Goal: Information Seeking & Learning: Check status

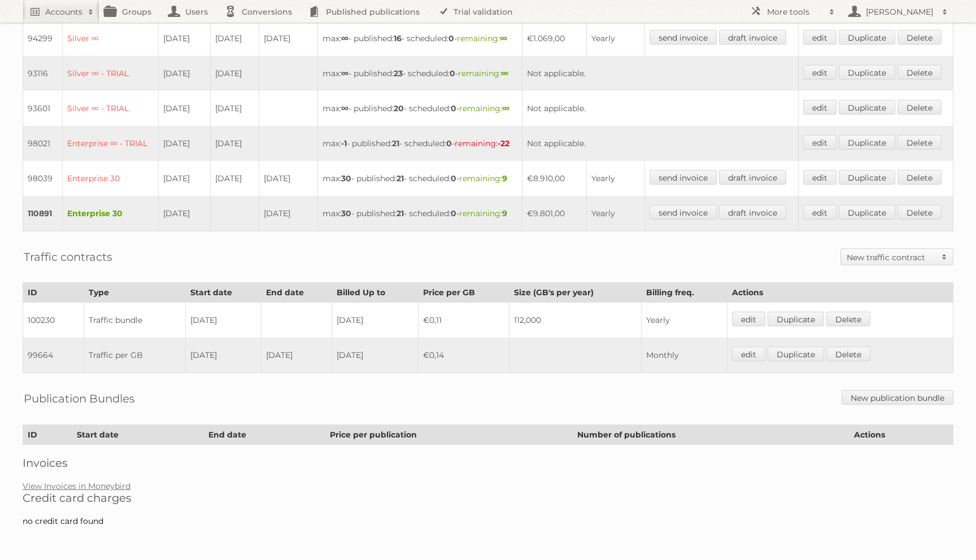
scroll to position [352, 0]
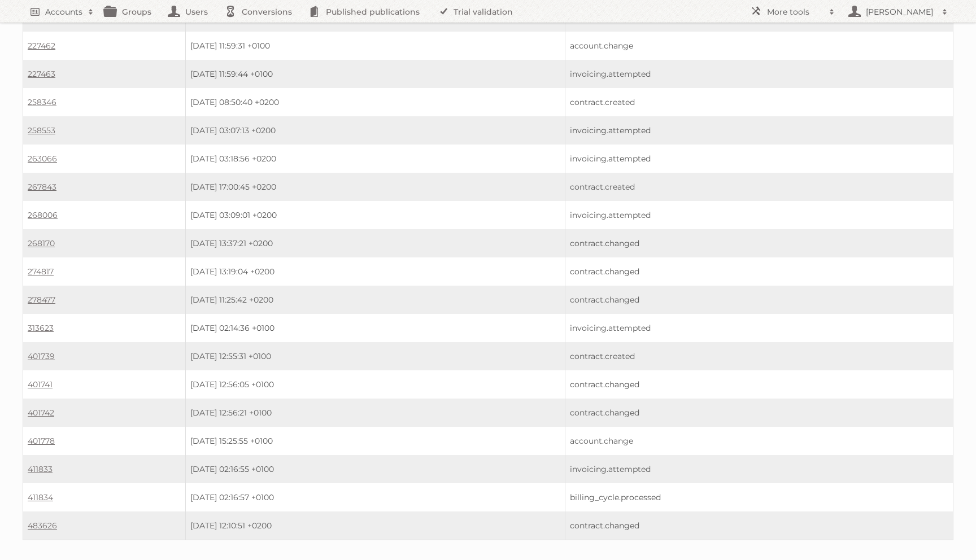
scroll to position [455, 0]
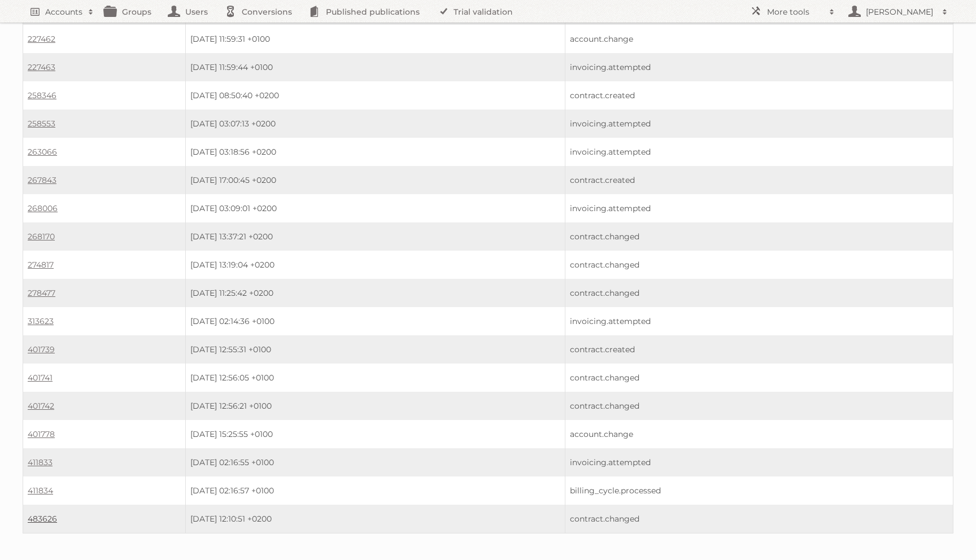
click at [49, 505] on td "483626" at bounding box center [104, 519] width 163 height 29
click at [47, 514] on link "483626" at bounding box center [42, 519] width 29 height 10
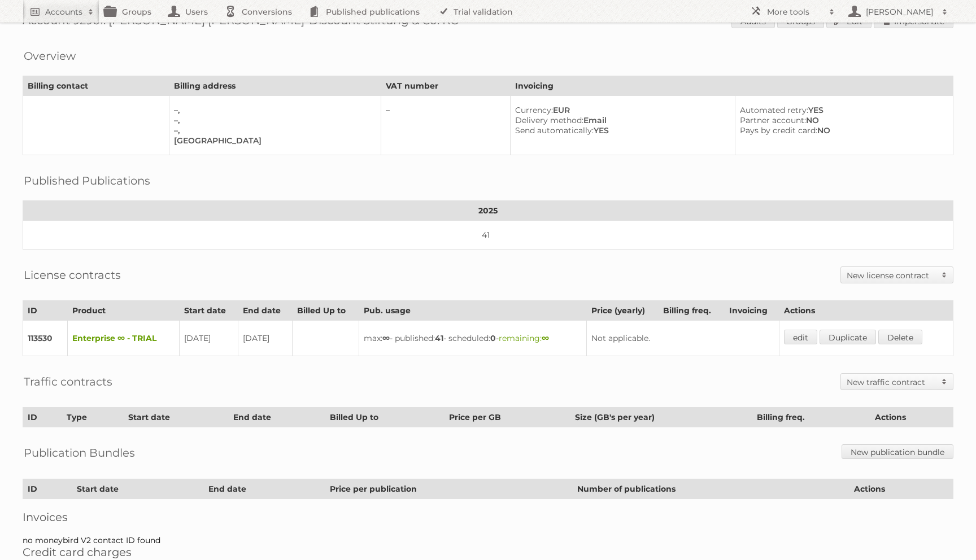
scroll to position [27, 0]
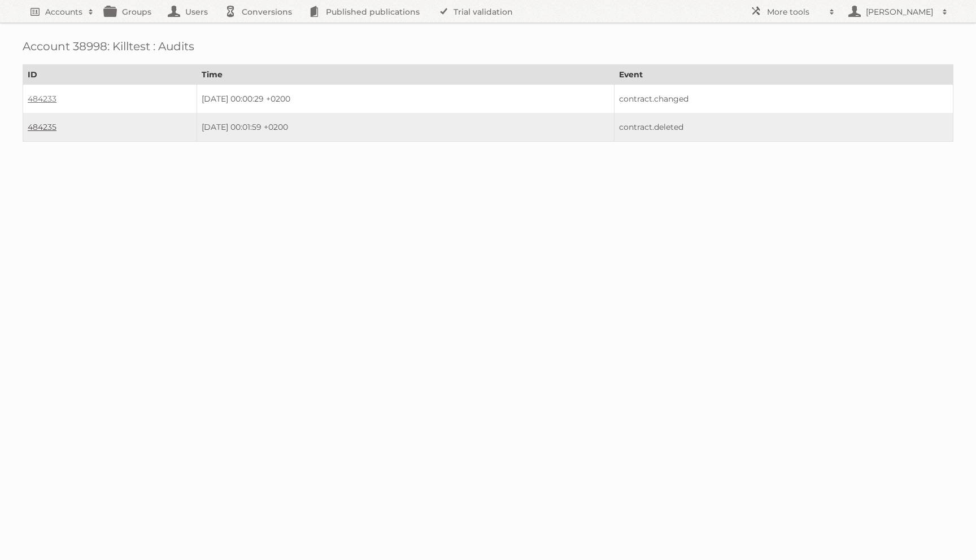
click at [47, 128] on link "484235" at bounding box center [42, 127] width 29 height 10
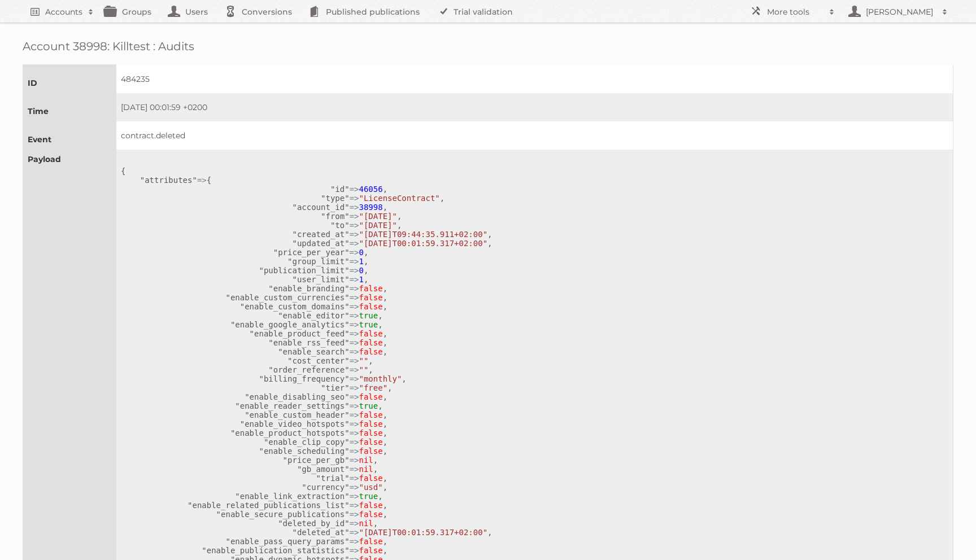
scroll to position [617, 0]
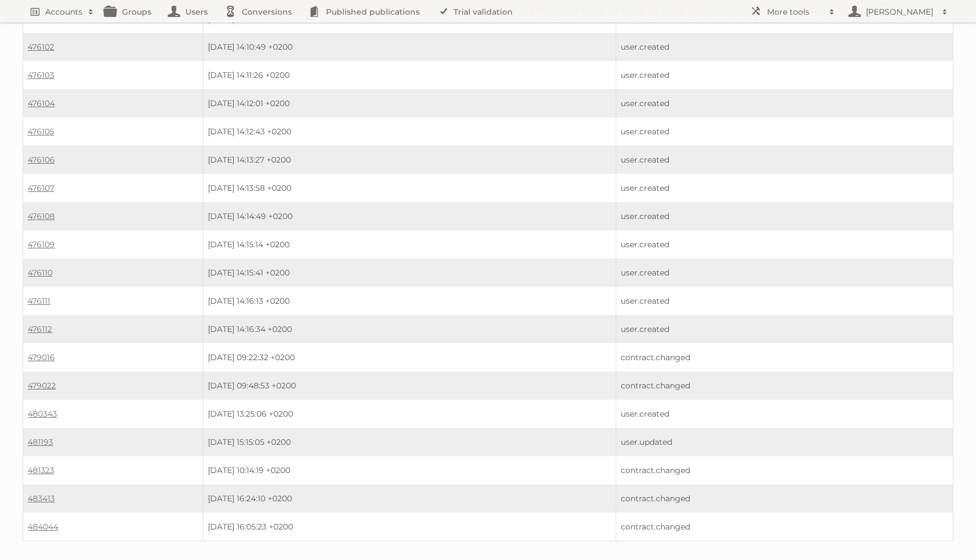
scroll to position [310, 0]
click at [51, 340] on td "479016" at bounding box center [113, 354] width 180 height 28
click at [50, 349] on link "479016" at bounding box center [41, 354] width 27 height 10
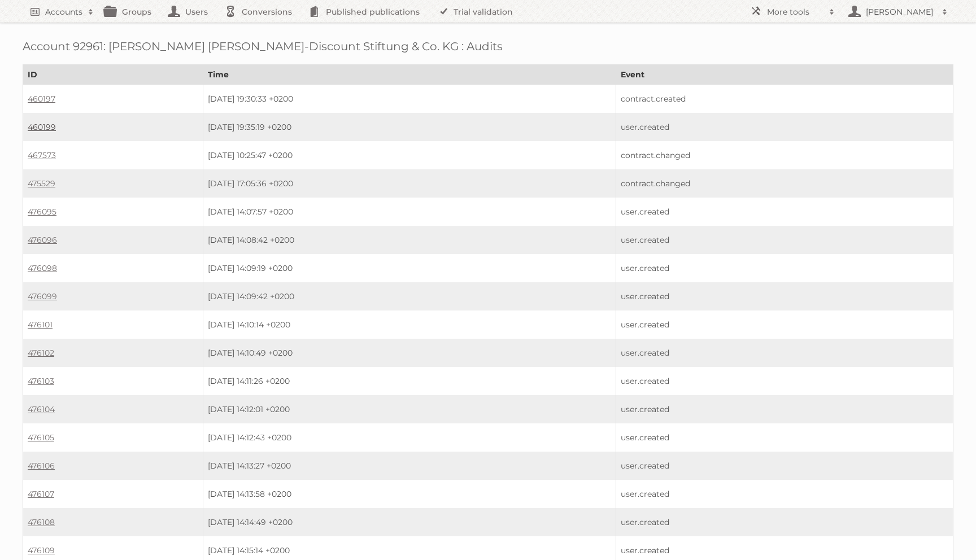
click at [42, 128] on link "460199" at bounding box center [42, 127] width 28 height 10
click at [31, 94] on link "460197" at bounding box center [42, 99] width 28 height 10
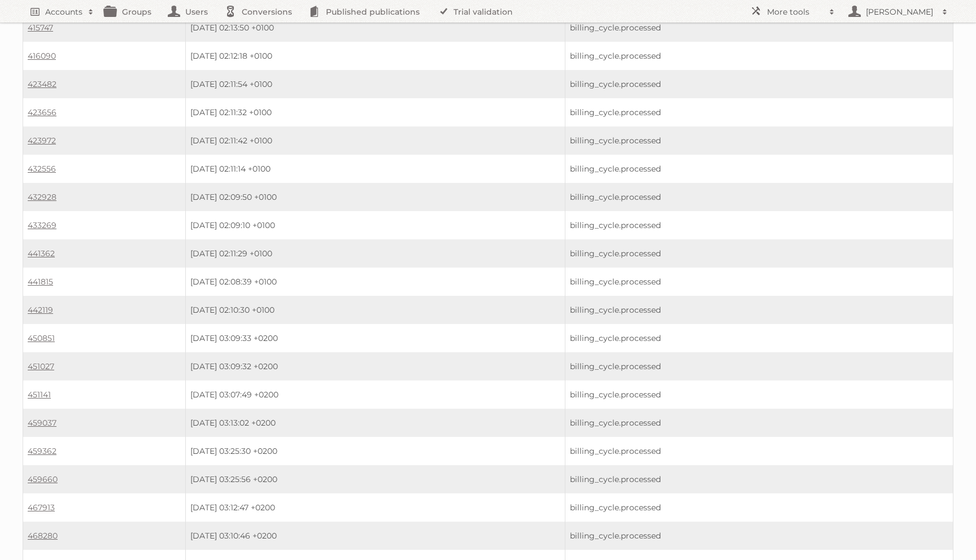
scroll to position [1203, 0]
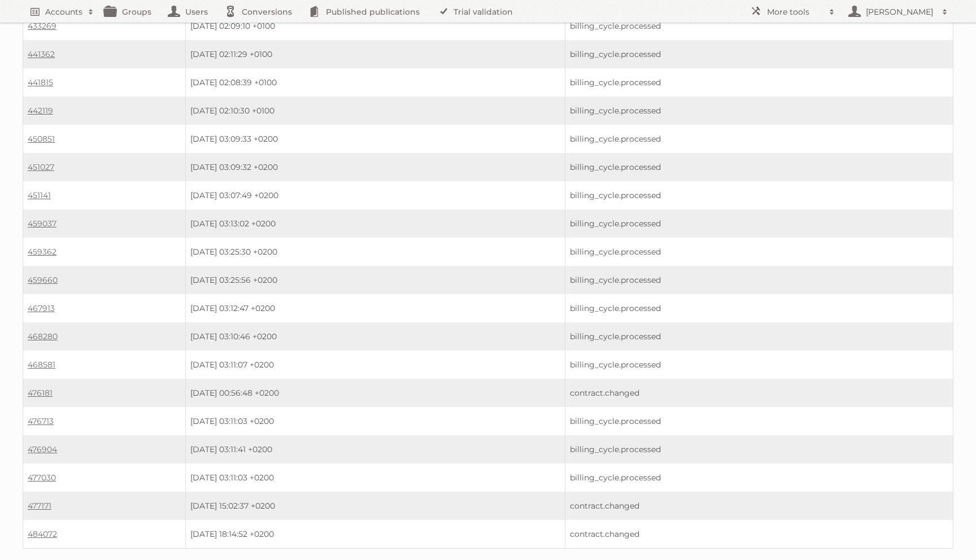
click at [33, 520] on td "484072" at bounding box center [104, 534] width 163 height 29
click at [34, 529] on link "484072" at bounding box center [42, 534] width 29 height 10
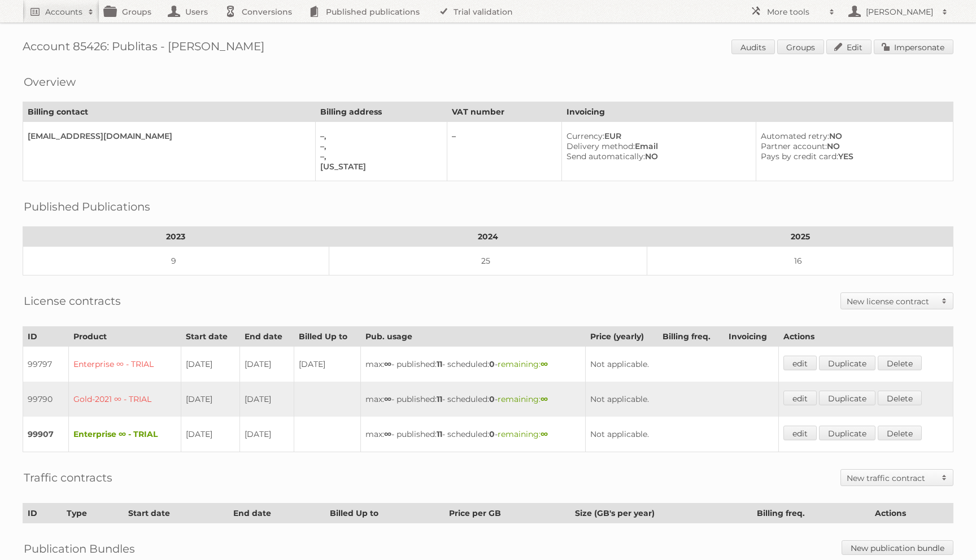
scroll to position [142, 0]
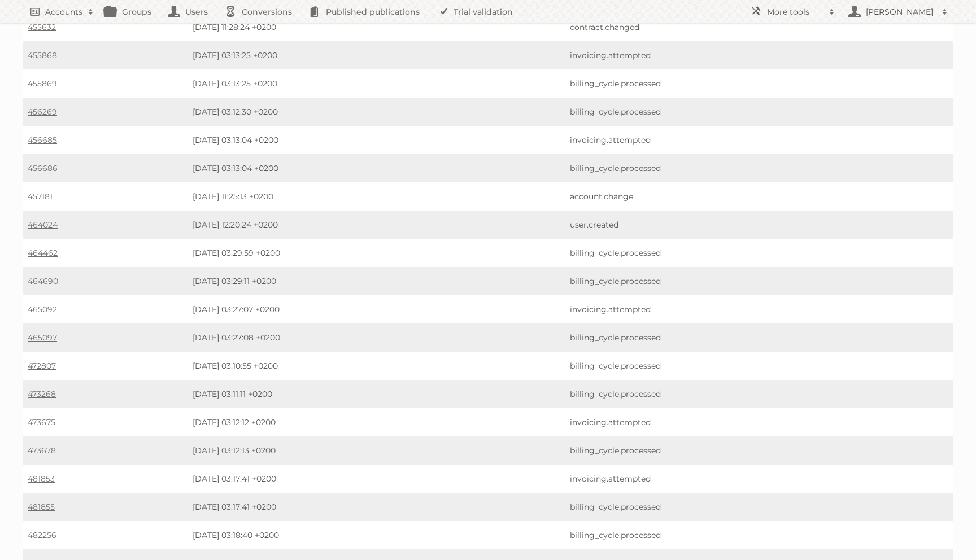
scroll to position [3666, 0]
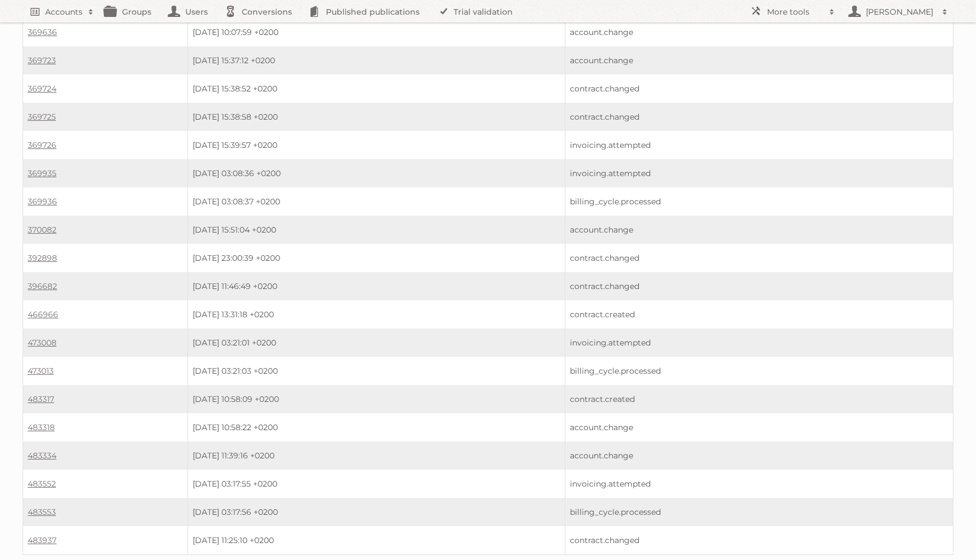
scroll to position [206, 0]
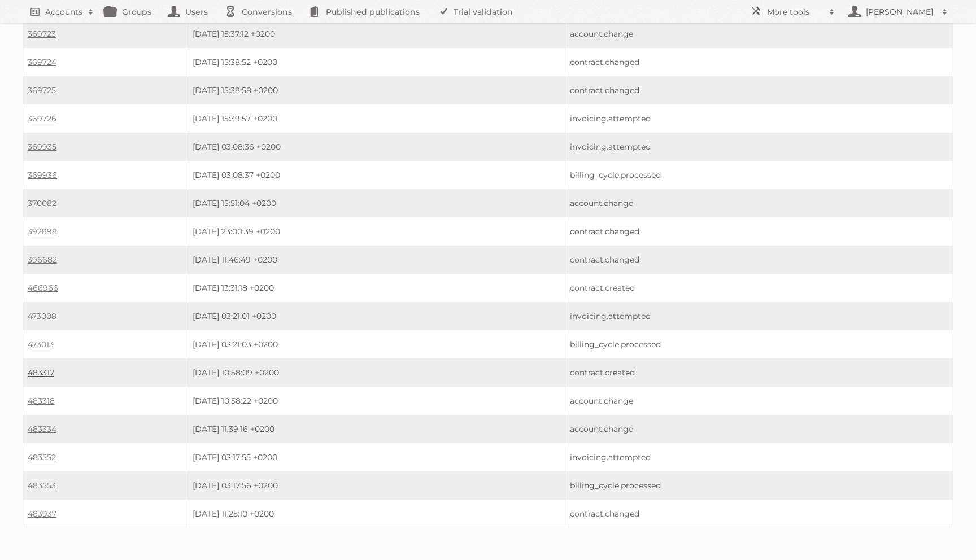
click at [47, 368] on link "483317" at bounding box center [41, 373] width 27 height 10
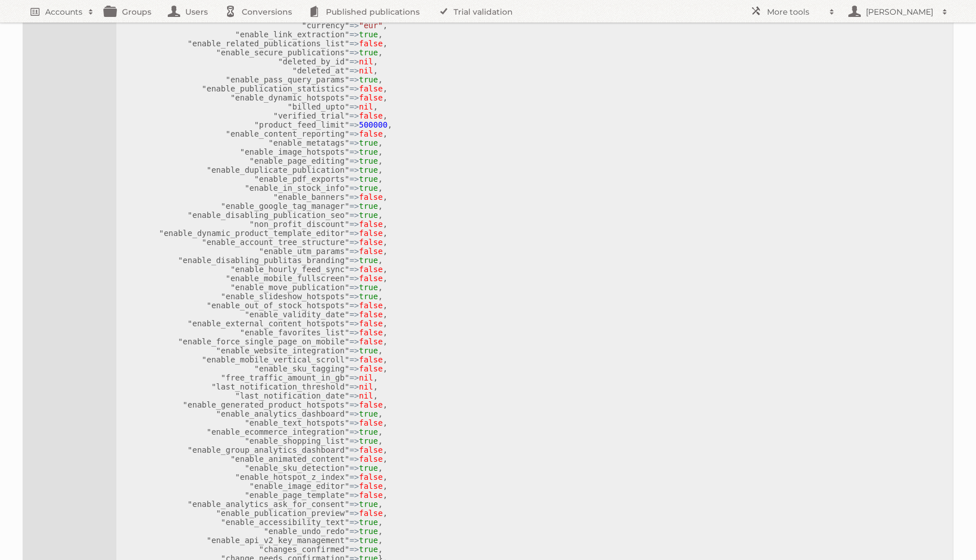
scroll to position [617, 0]
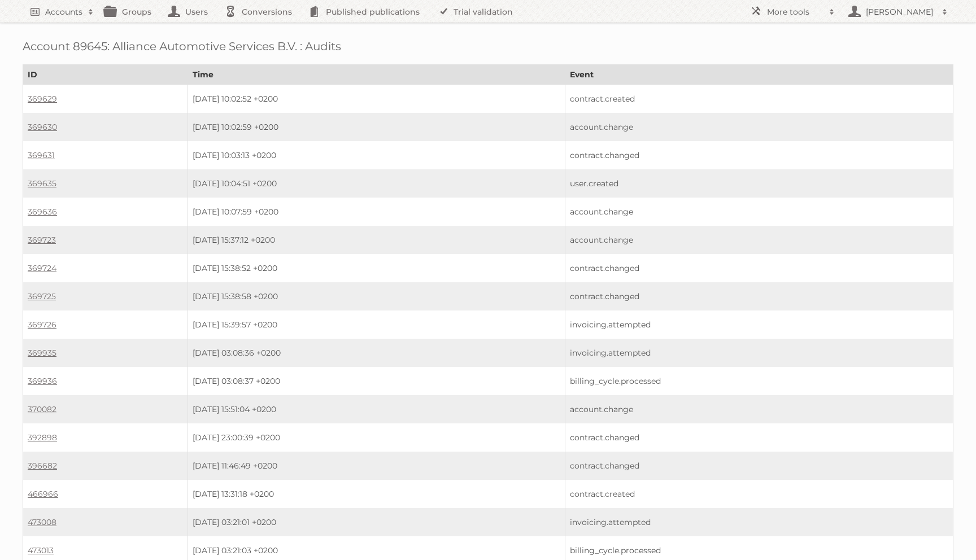
scroll to position [206, 0]
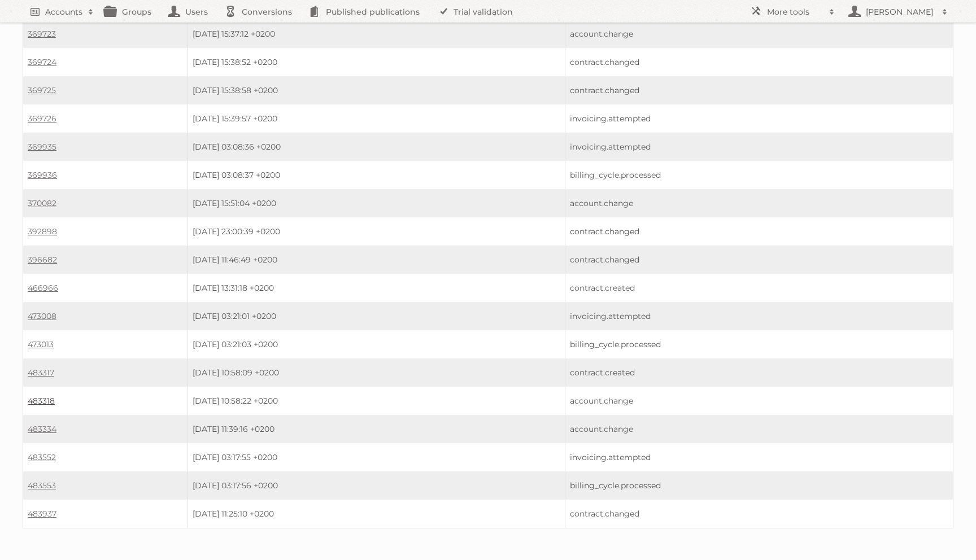
click at [42, 396] on link "483318" at bounding box center [41, 401] width 27 height 10
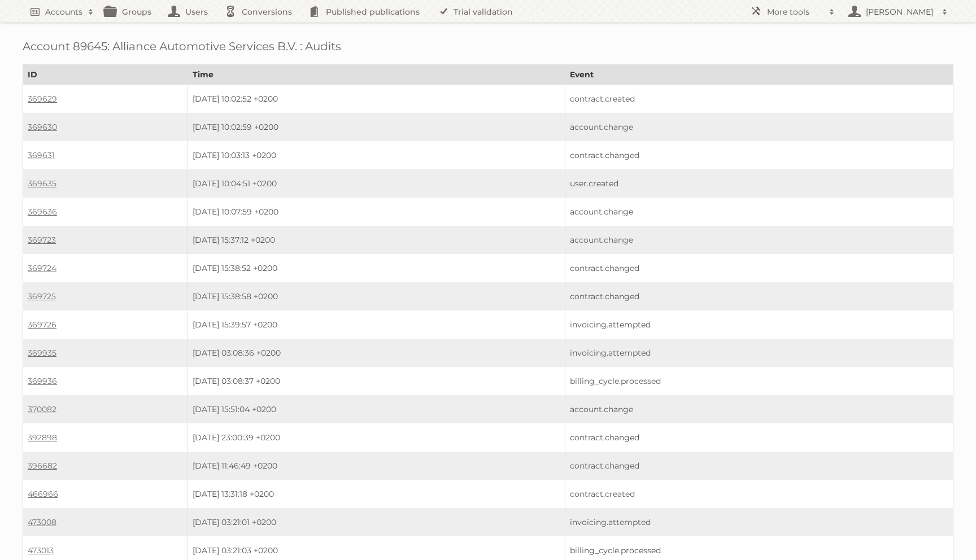
scroll to position [206, 0]
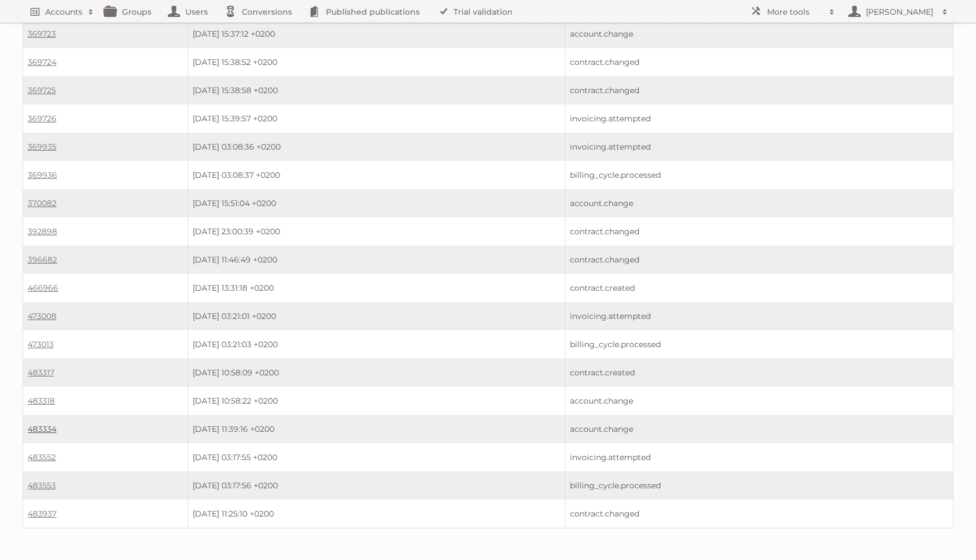
click at [40, 424] on link "483334" at bounding box center [42, 429] width 29 height 10
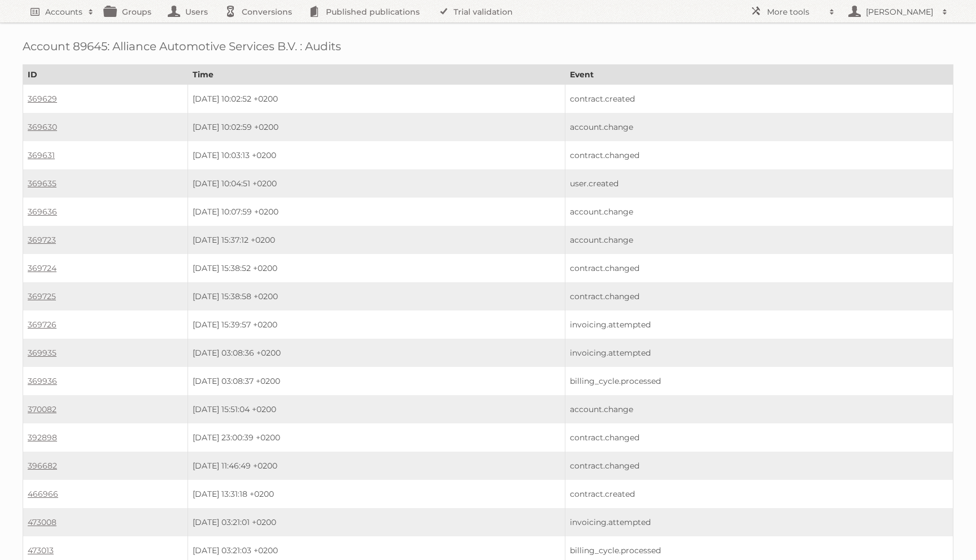
scroll to position [206, 0]
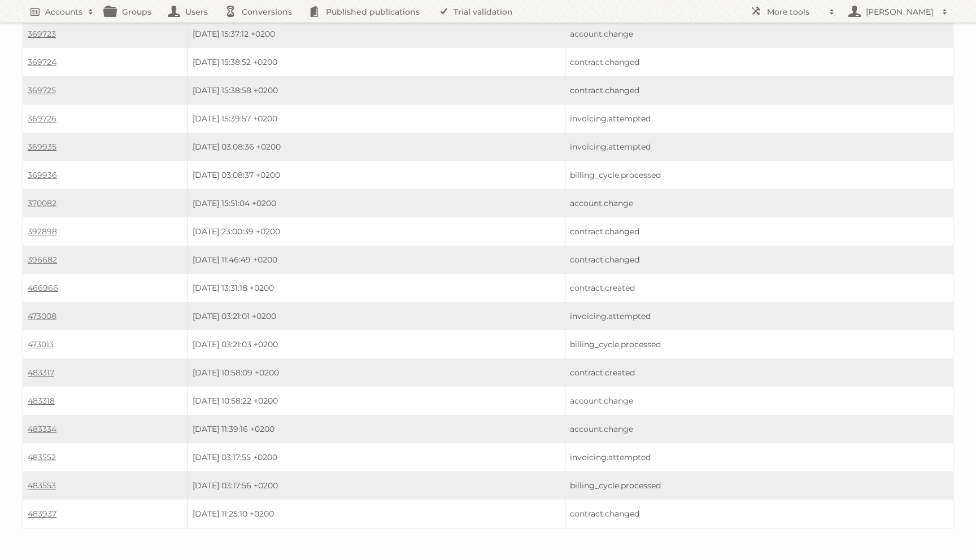
click at [41, 443] on td "483552" at bounding box center [105, 457] width 165 height 28
click at [40, 452] on link "483552" at bounding box center [42, 457] width 28 height 10
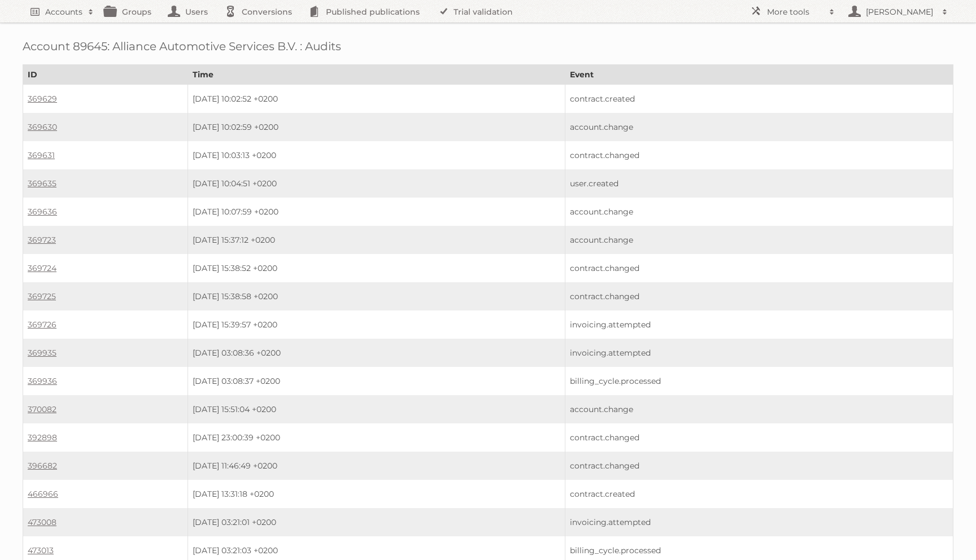
scroll to position [206, 0]
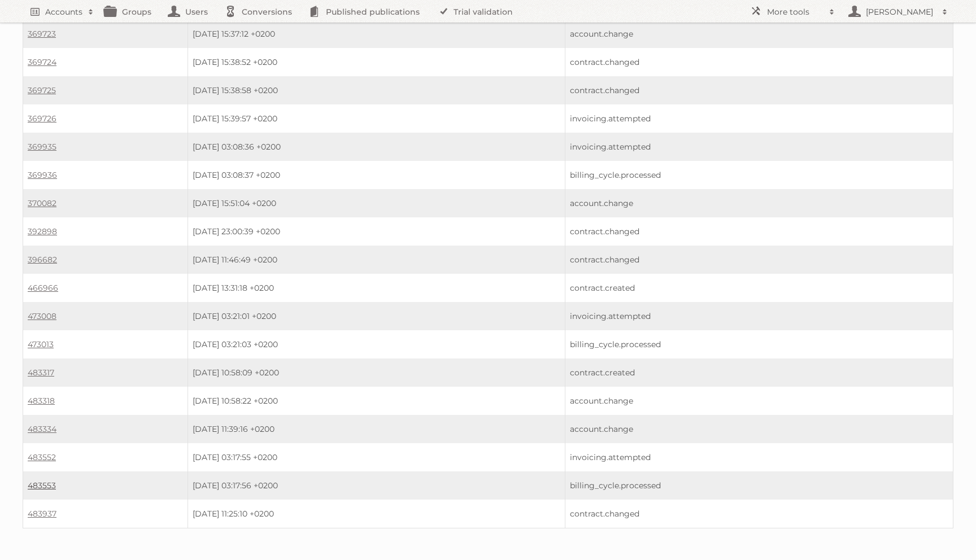
click at [37, 481] on link "483553" at bounding box center [42, 486] width 28 height 10
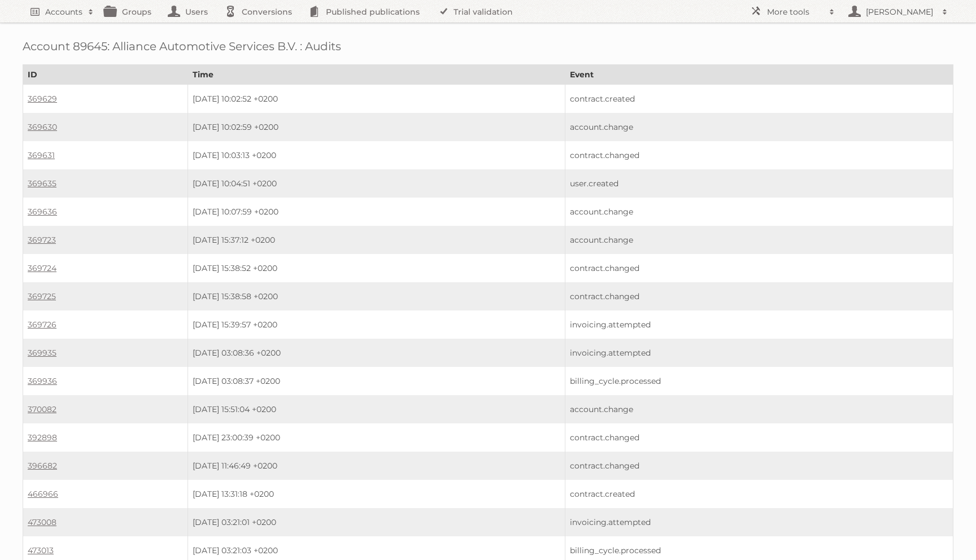
scroll to position [206, 0]
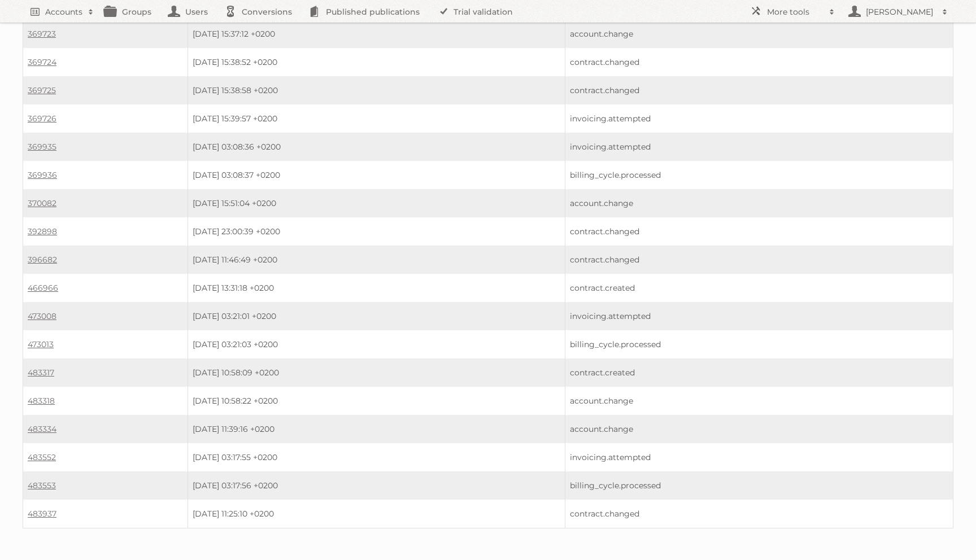
click at [35, 500] on td "483937" at bounding box center [105, 514] width 165 height 29
click at [35, 509] on link "483937" at bounding box center [42, 514] width 29 height 10
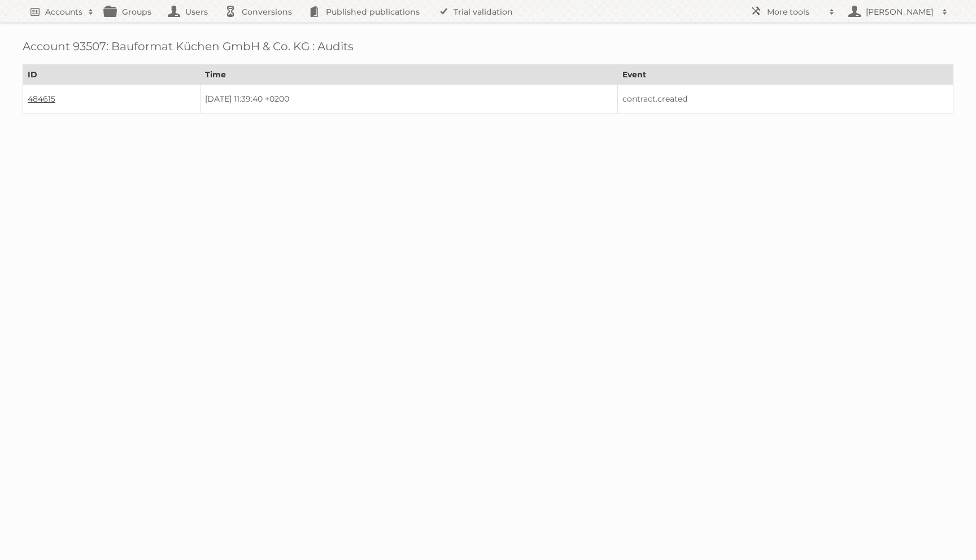
click at [45, 101] on link "484615" at bounding box center [42, 99] width 28 height 10
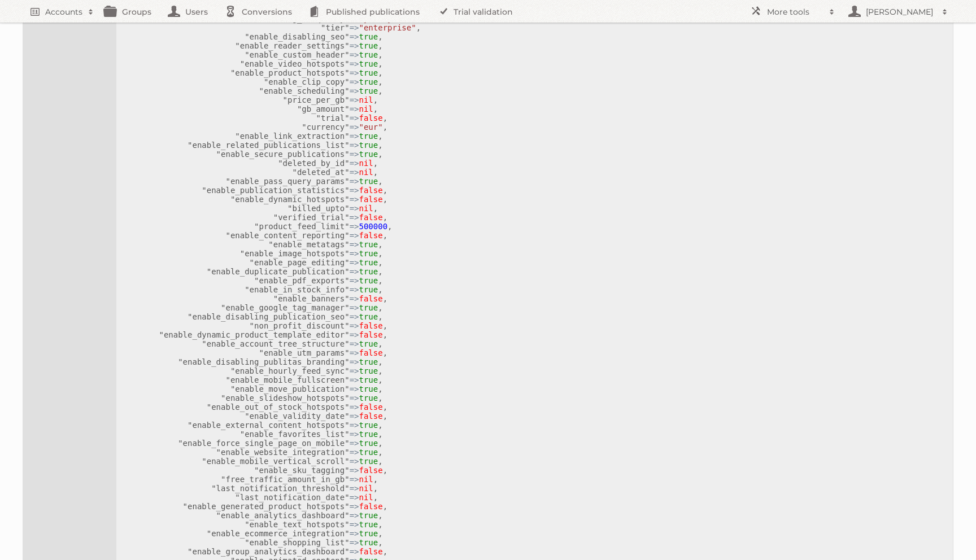
scroll to position [212, 0]
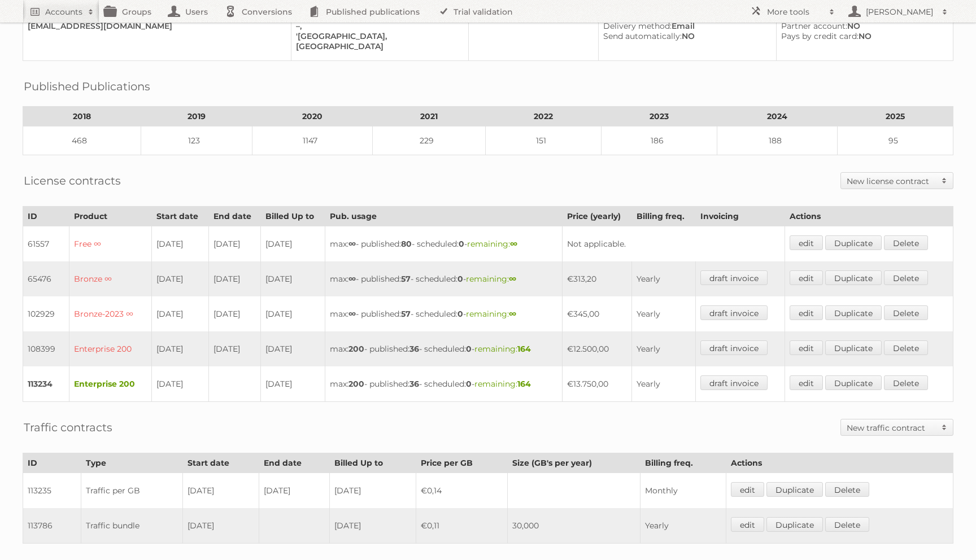
scroll to position [314, 0]
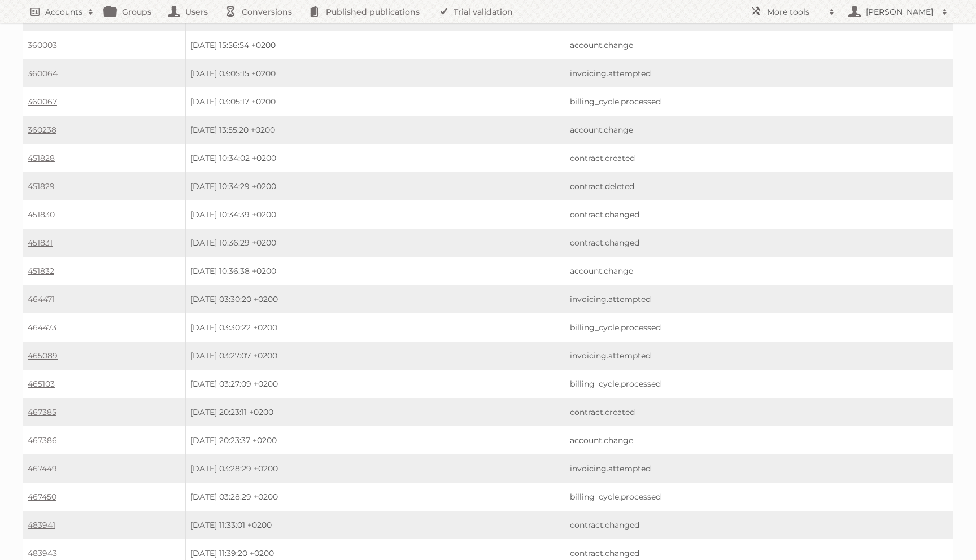
scroll to position [870, 0]
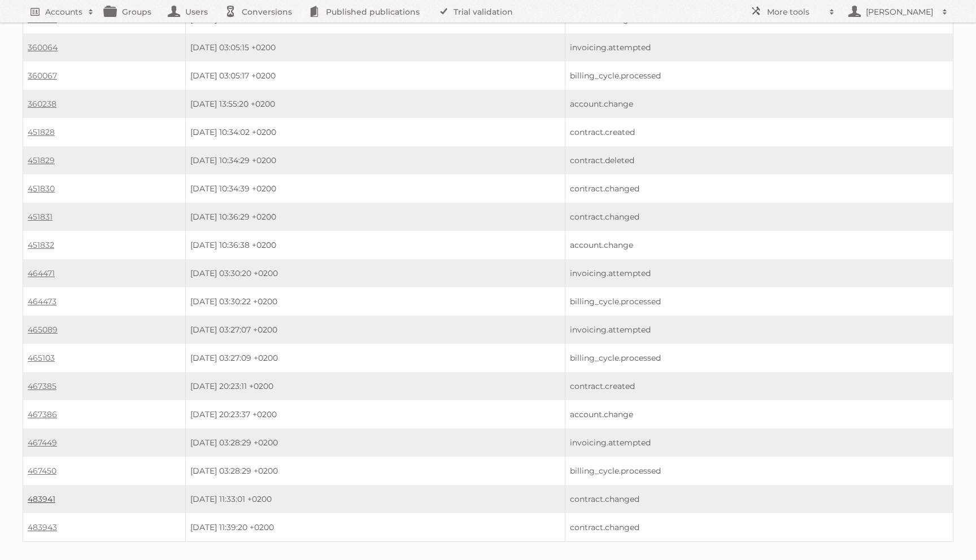
click at [37, 494] on link "483941" at bounding box center [42, 499] width 28 height 10
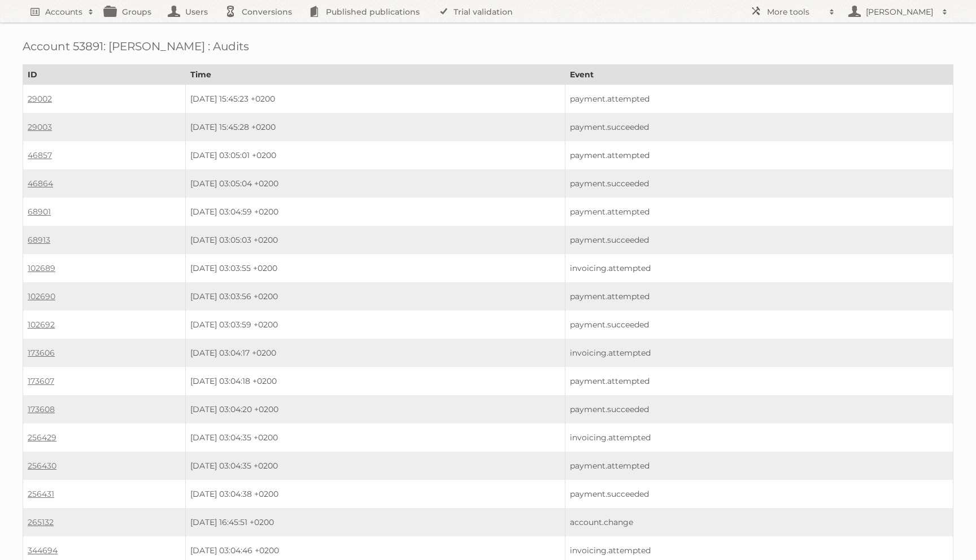
scroll to position [870, 0]
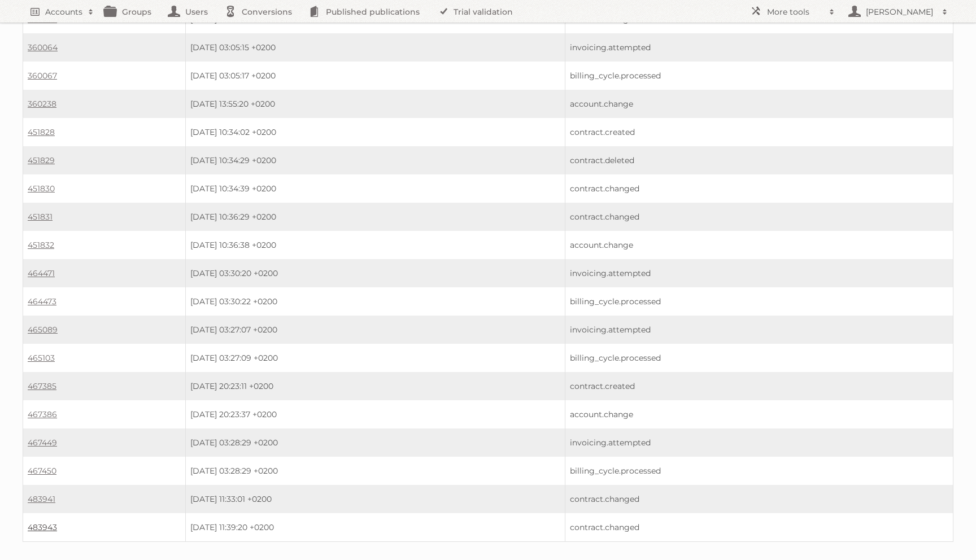
click at [43, 522] on link "483943" at bounding box center [42, 527] width 29 height 10
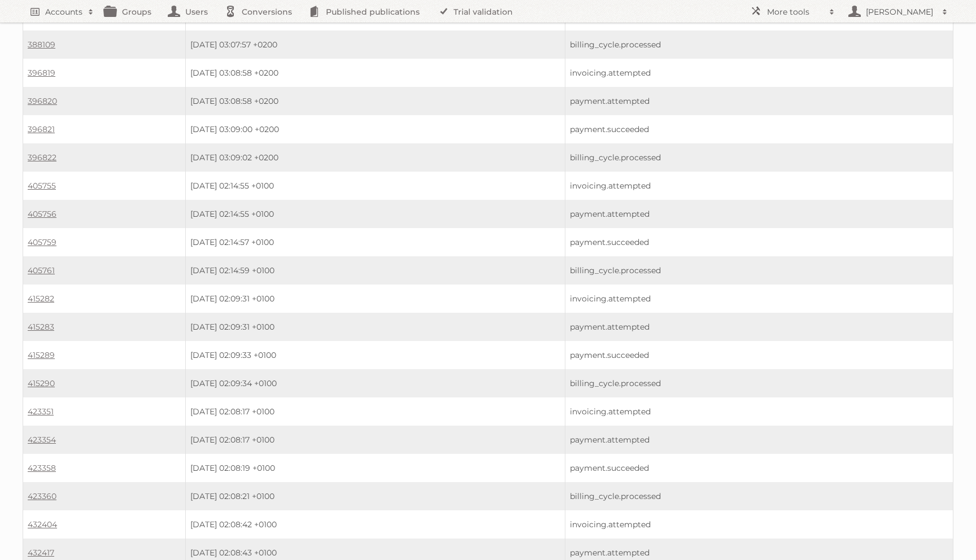
scroll to position [7430, 0]
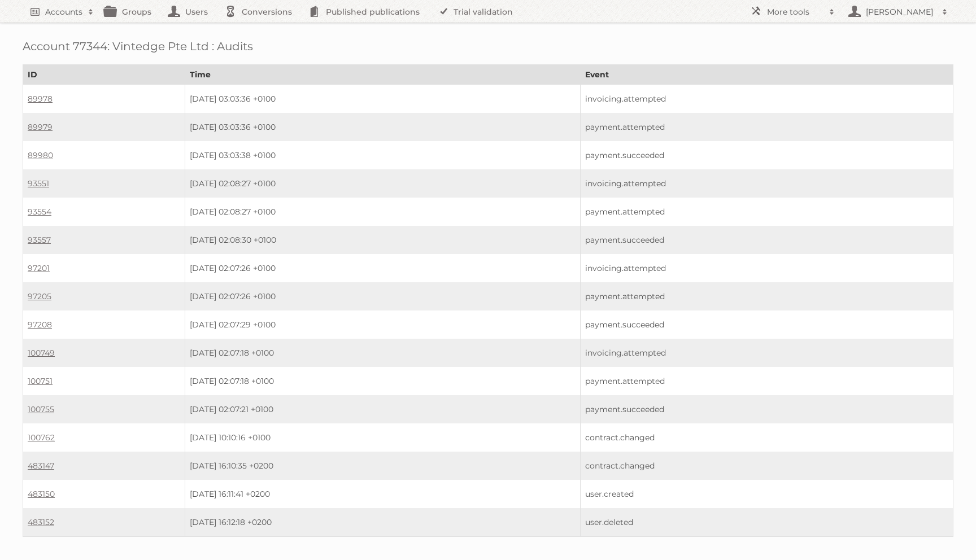
scroll to position [12, 0]
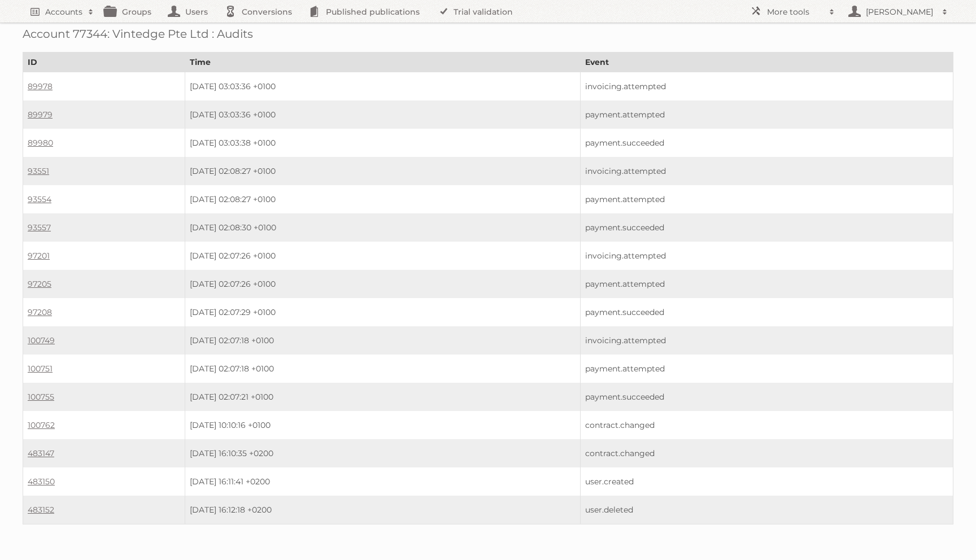
click at [50, 439] on td "483147" at bounding box center [104, 453] width 162 height 28
click at [50, 448] on link "483147" at bounding box center [41, 453] width 27 height 10
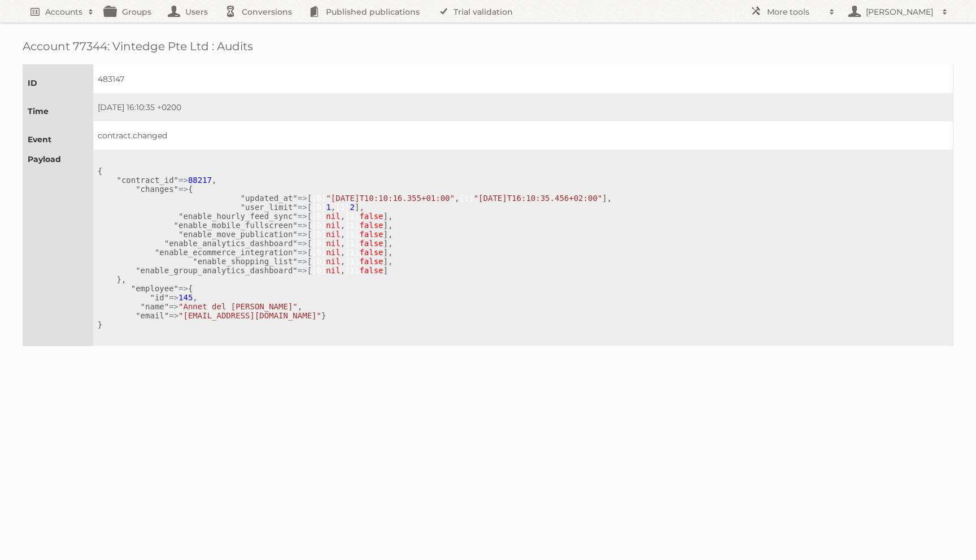
scroll to position [95, 0]
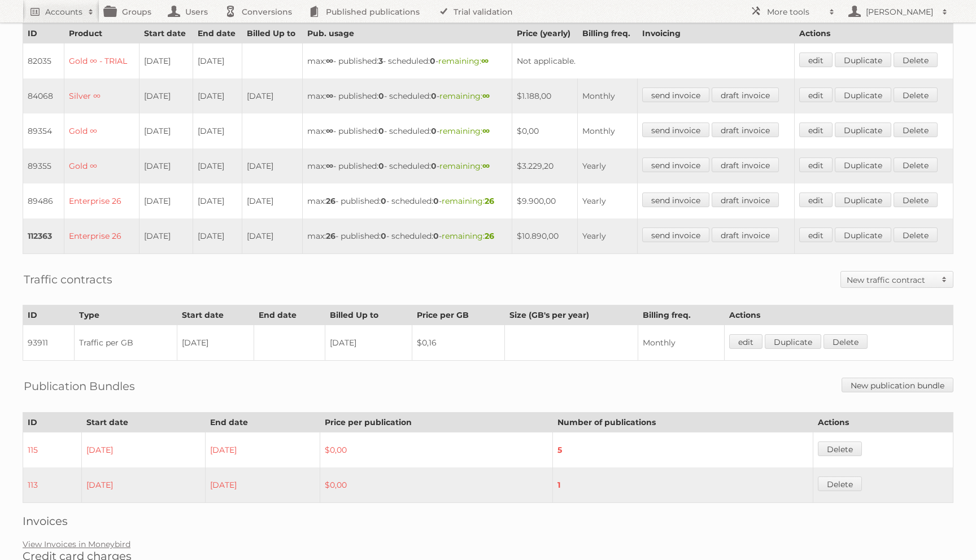
scroll to position [329, 0]
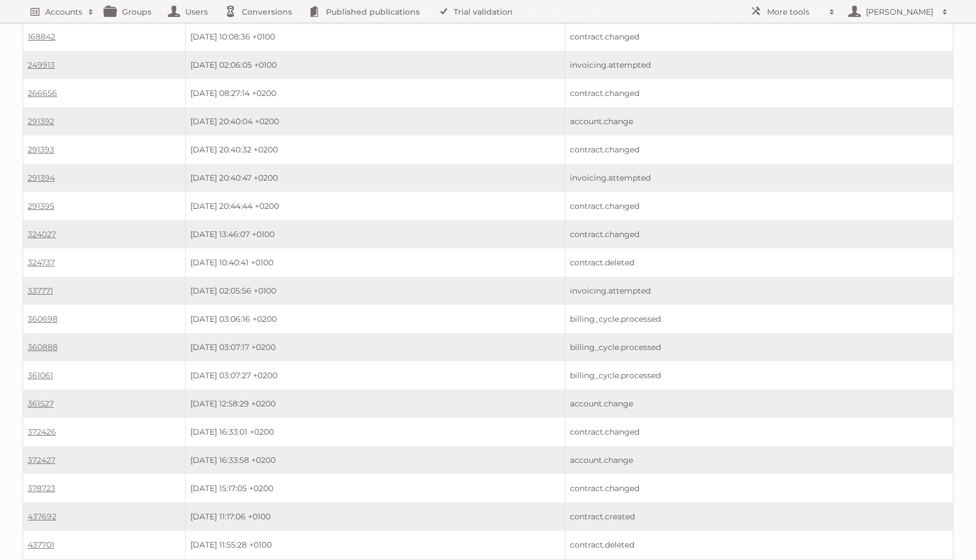
scroll to position [1784, 0]
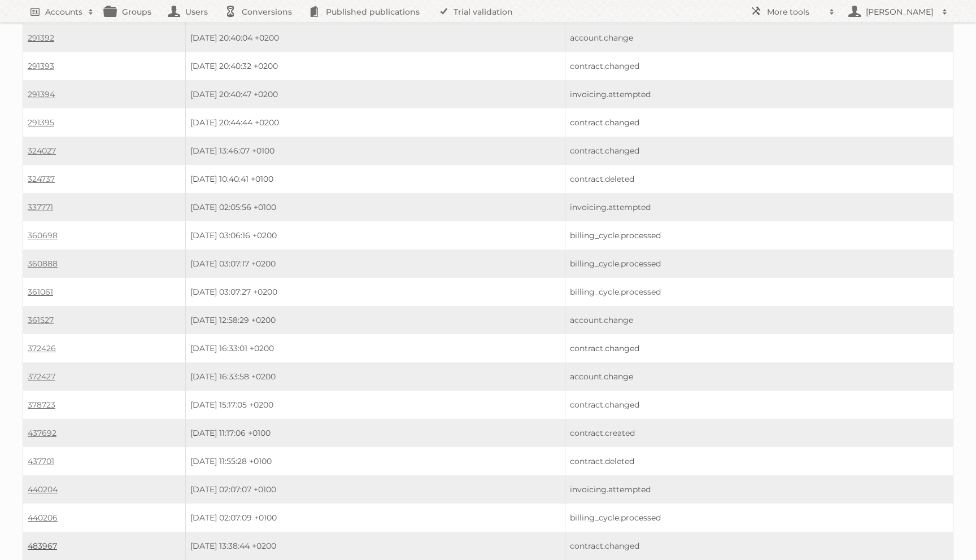
click at [40, 541] on link "483967" at bounding box center [42, 546] width 29 height 10
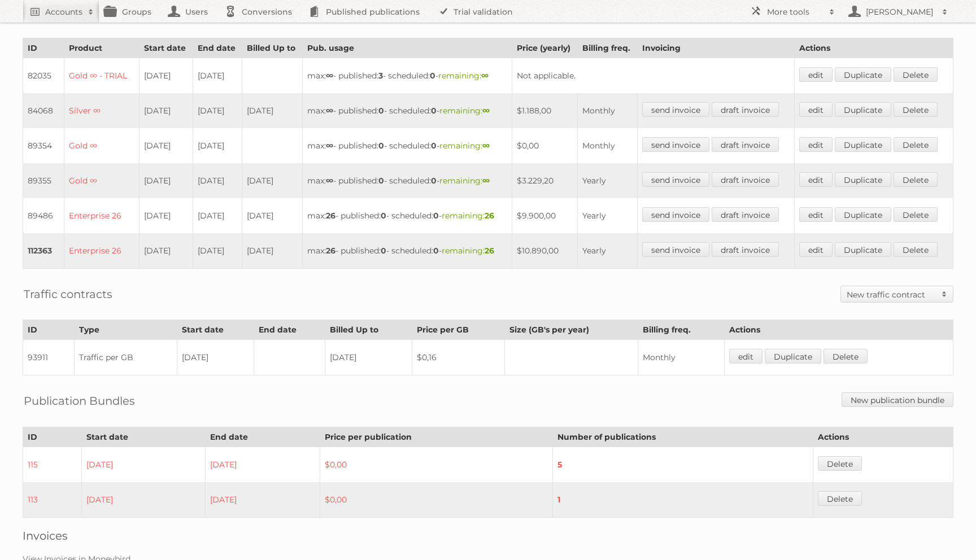
scroll to position [328, 0]
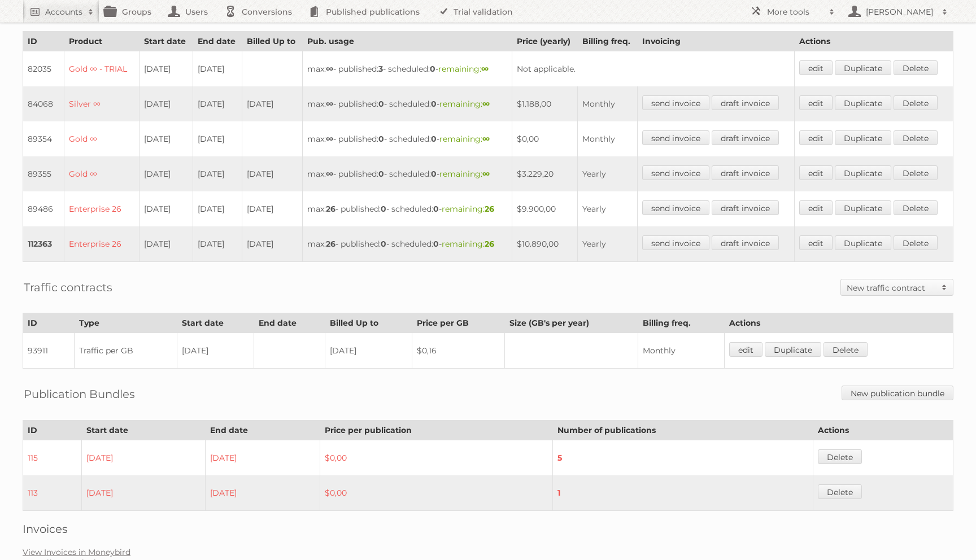
click at [302, 227] on td "07-03-2025" at bounding box center [272, 208] width 60 height 35
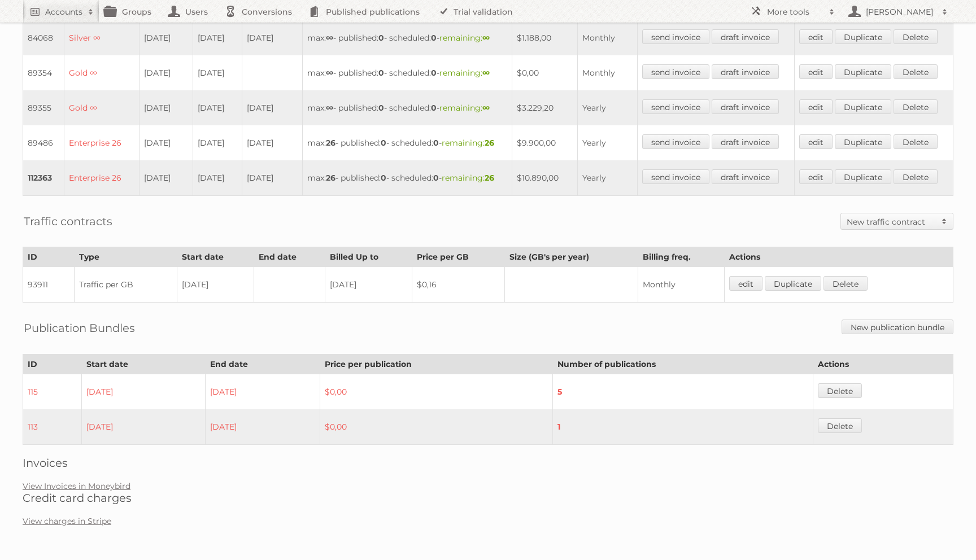
scroll to position [437, 0]
click at [64, 491] on link "View Invoices in Moneybird" at bounding box center [77, 486] width 108 height 10
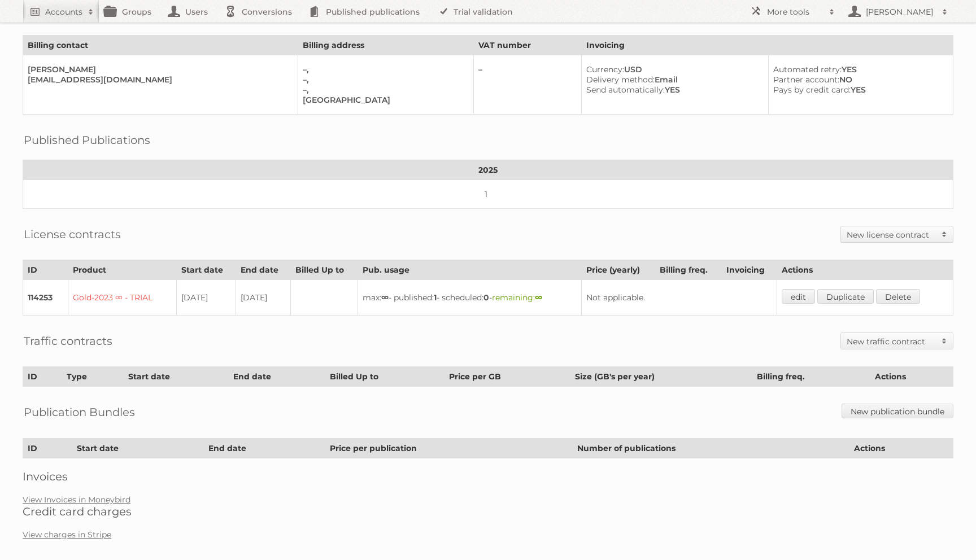
scroll to position [66, 0]
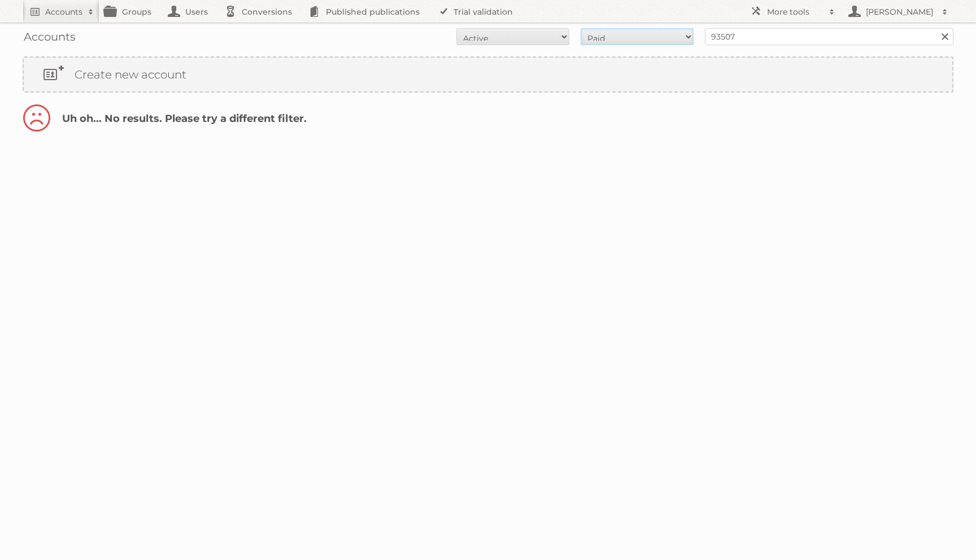
click at [648, 41] on select "All Paid Trials Self service" at bounding box center [637, 36] width 113 height 17
select select "all"
click at [533, 43] on select "All Active Expired Pending" at bounding box center [512, 36] width 113 height 17
click at [519, 44] on select "All Active Expired Pending" at bounding box center [512, 36] width 113 height 17
select select "all"
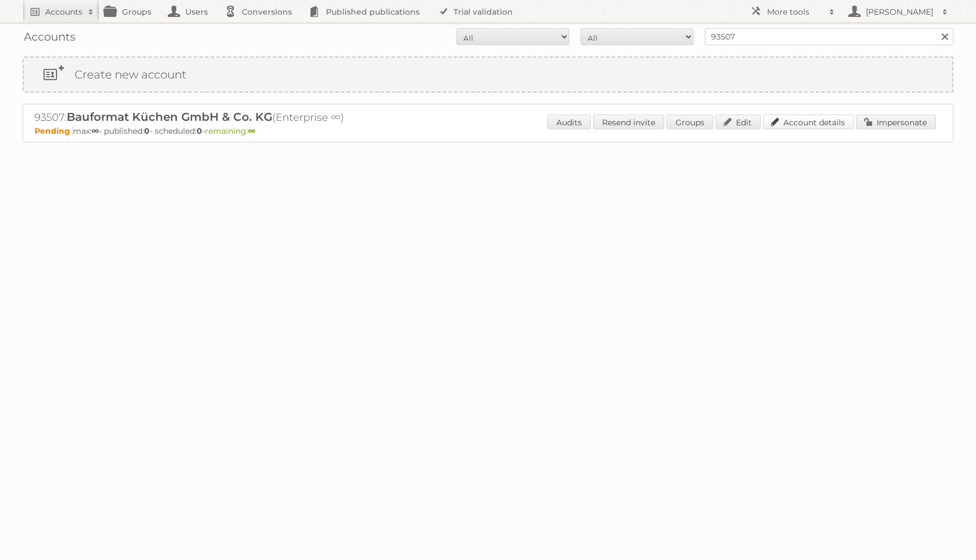
click at [783, 124] on link "Account details" at bounding box center [808, 122] width 91 height 15
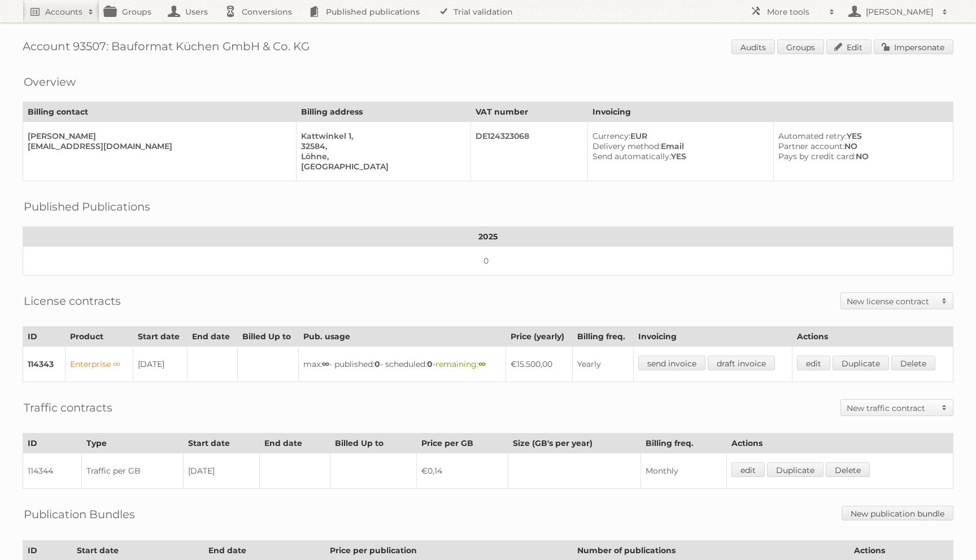
drag, startPoint x: 110, startPoint y: 46, endPoint x: 513, endPoint y: 51, distance: 403.3
click at [513, 51] on h1 "Account 93507: Bauformat Küchen GmbH & Co. KG Audits Groups Edit Impersonate" at bounding box center [488, 48] width 931 height 17
copy h1 "Bauformat Küchen GmbH & Co. KG"
